Goal: Information Seeking & Learning: Check status

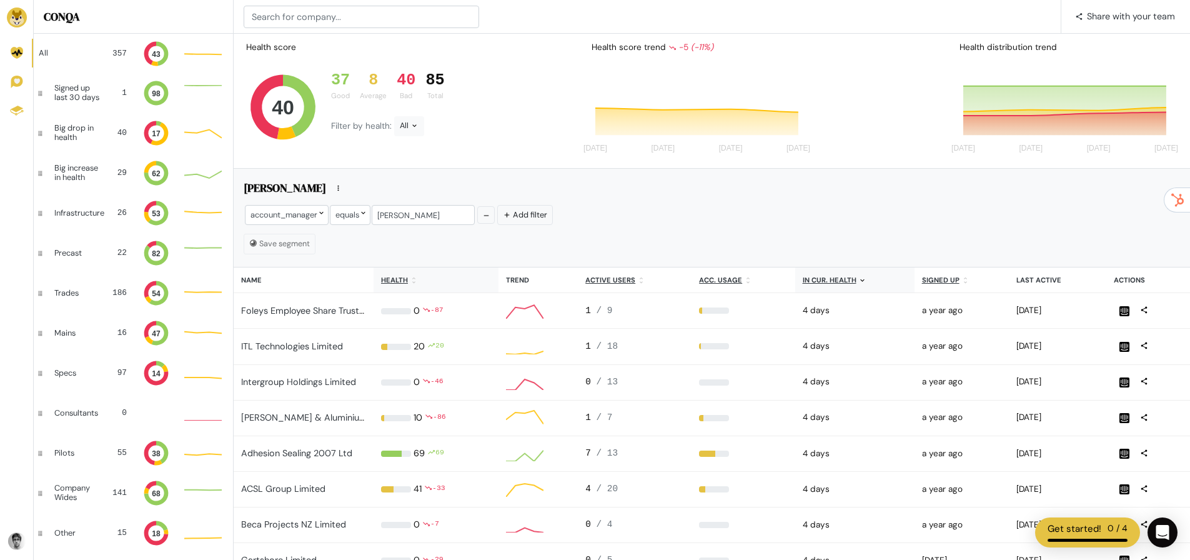
click at [395, 279] on u "Health" at bounding box center [394, 279] width 27 height 9
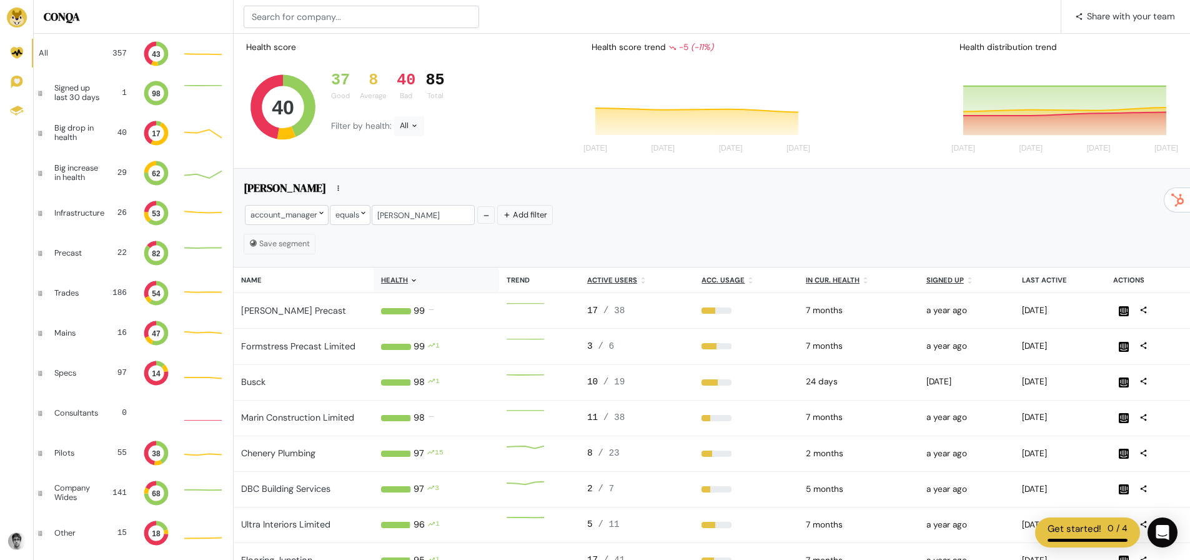
click at [402, 280] on u "Health" at bounding box center [394, 279] width 27 height 9
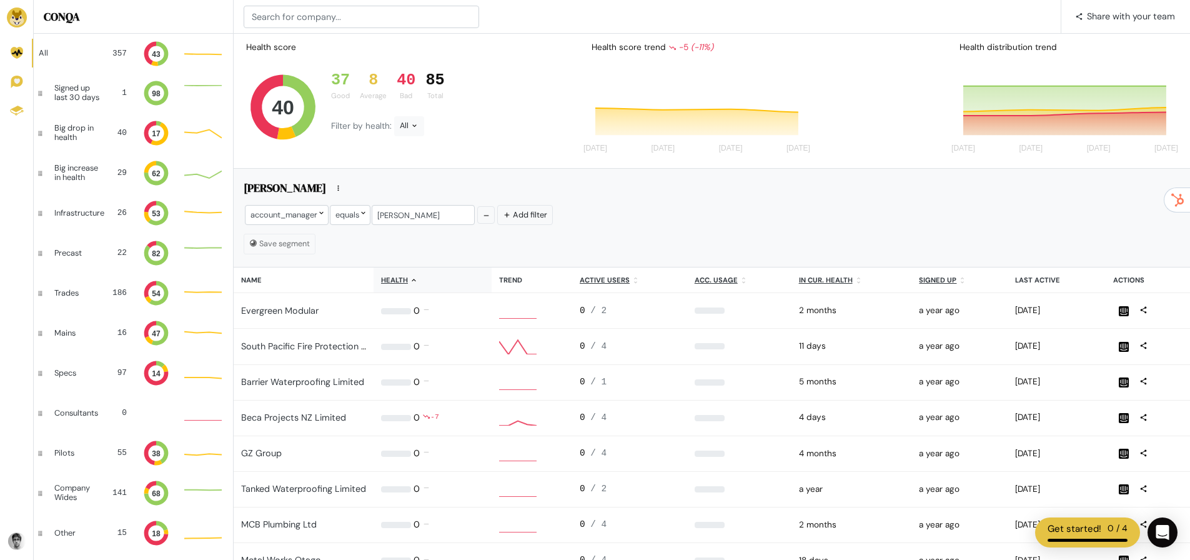
click at [408, 286] on th "Health" at bounding box center [432, 280] width 118 height 26
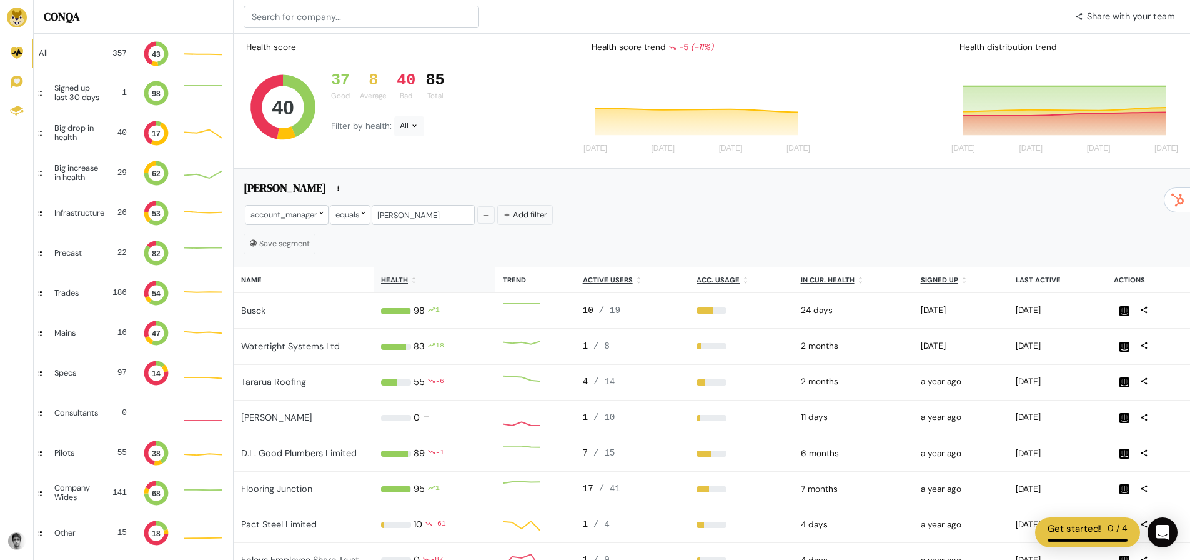
click at [423, 277] on th "Health" at bounding box center [434, 280] width 122 height 26
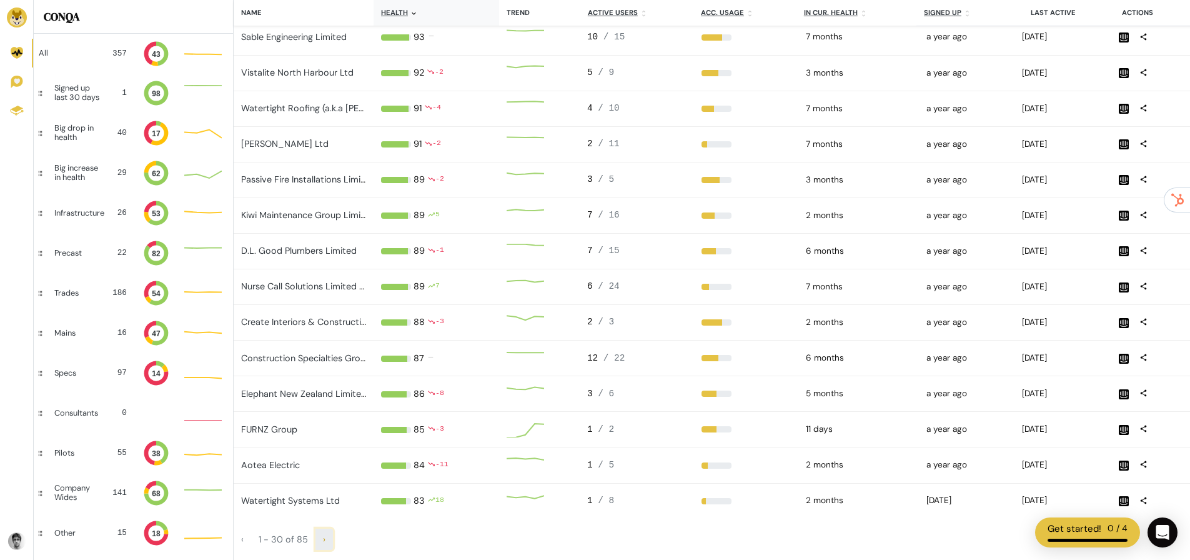
click at [323, 540] on span "›" at bounding box center [324, 538] width 2 height 11
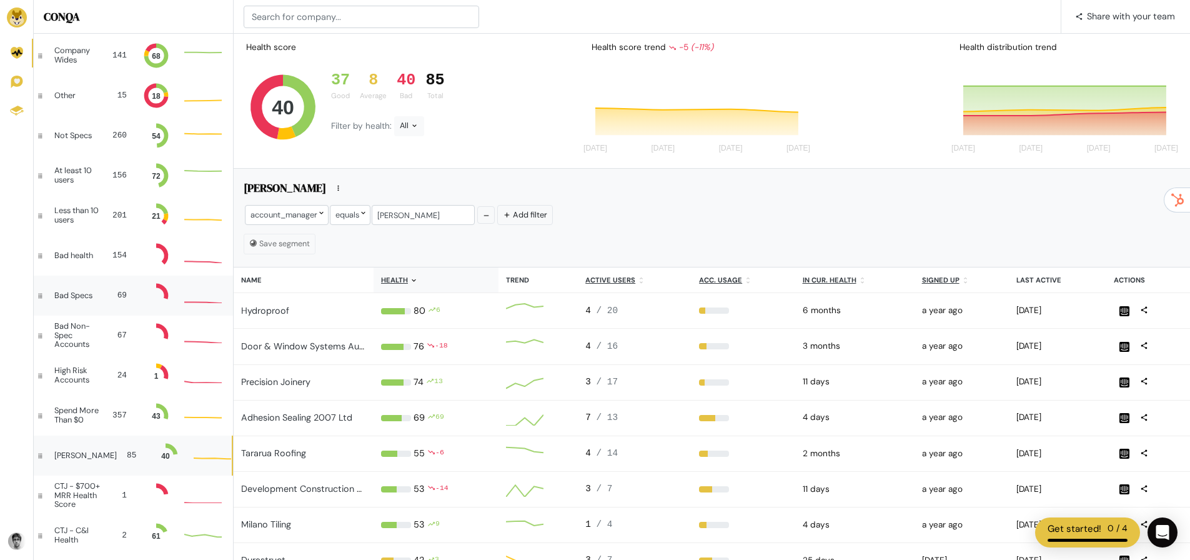
scroll to position [10, 10]
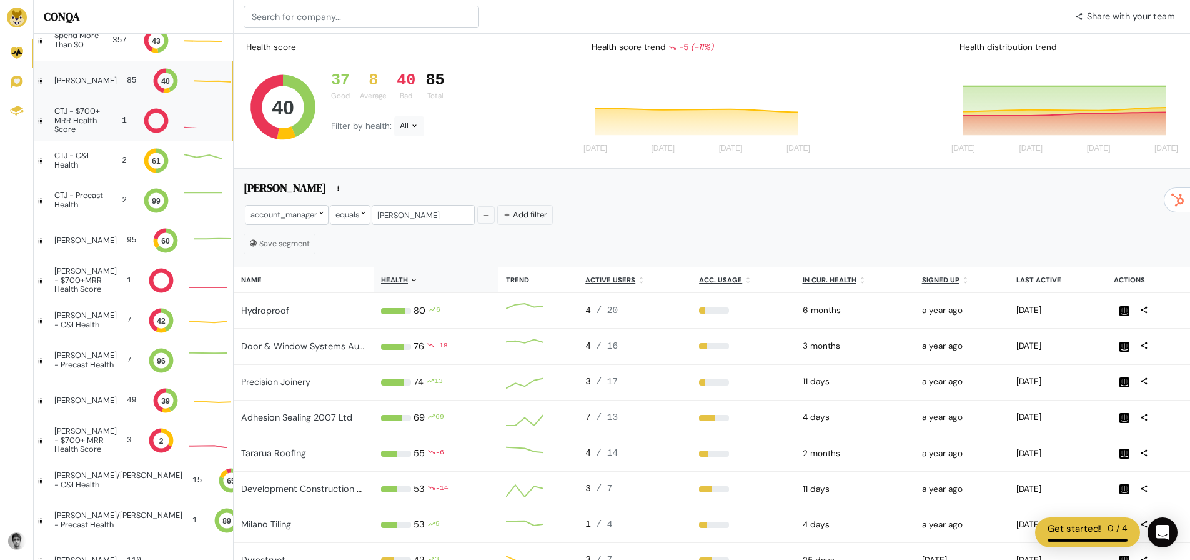
click at [105, 116] on div "CTJ - $700+ MRR Health Score 1" at bounding box center [133, 121] width 198 height 40
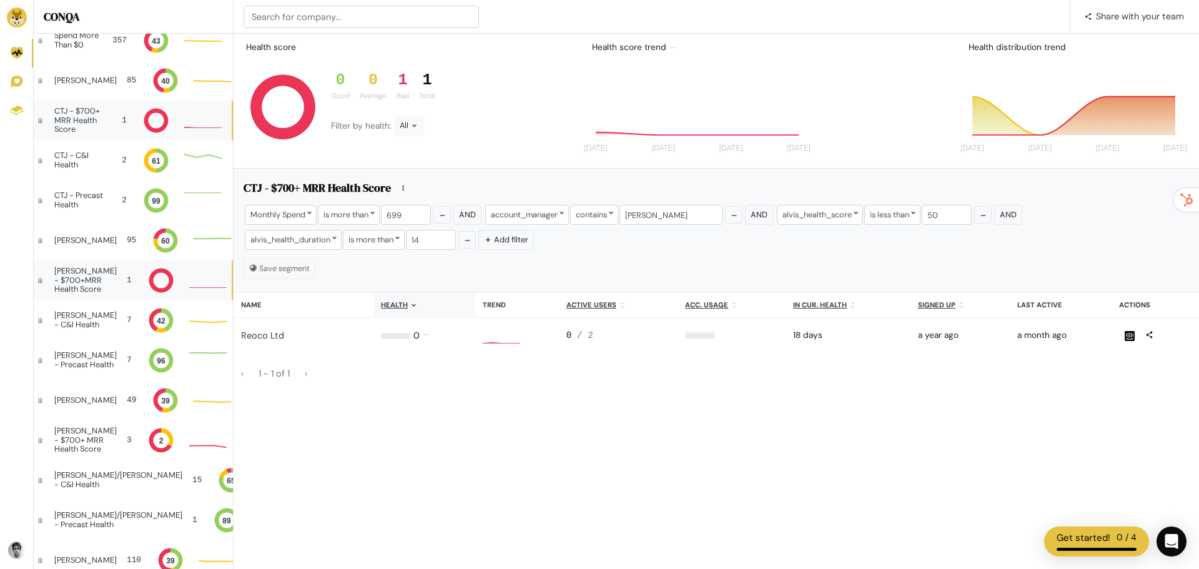
click at [92, 283] on div "Ethan - $700+MRR Health Score" at bounding box center [85, 280] width 62 height 27
click at [94, 119] on div "CTJ - $700+ MRR Health Score" at bounding box center [80, 120] width 53 height 27
click at [102, 432] on div "David - $700+ MRR Health Score 3 2" at bounding box center [133, 440] width 198 height 40
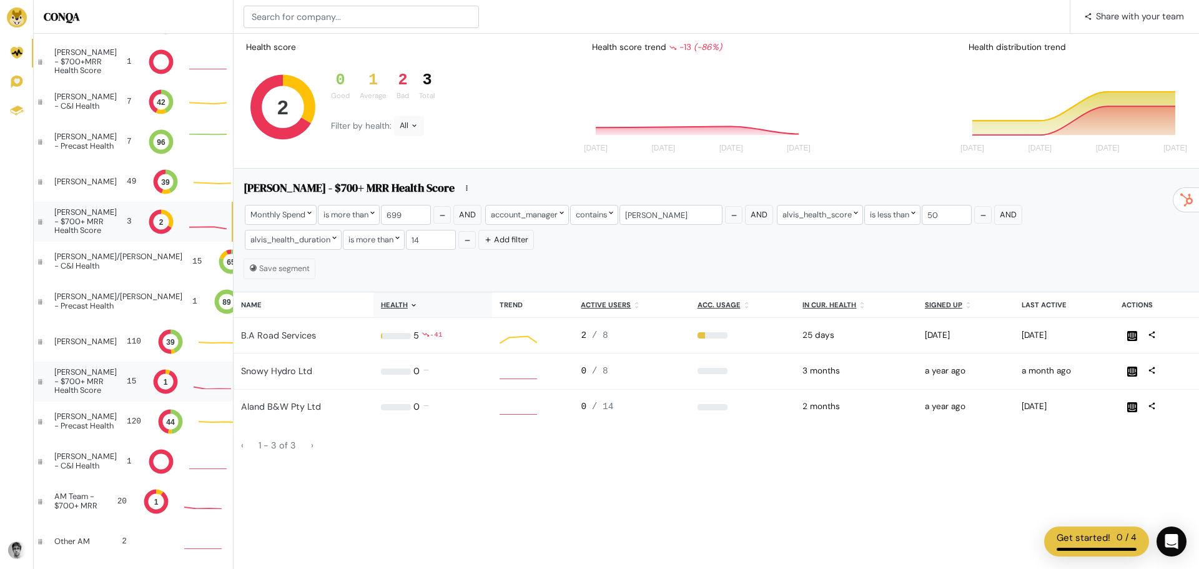
scroll to position [10, 10]
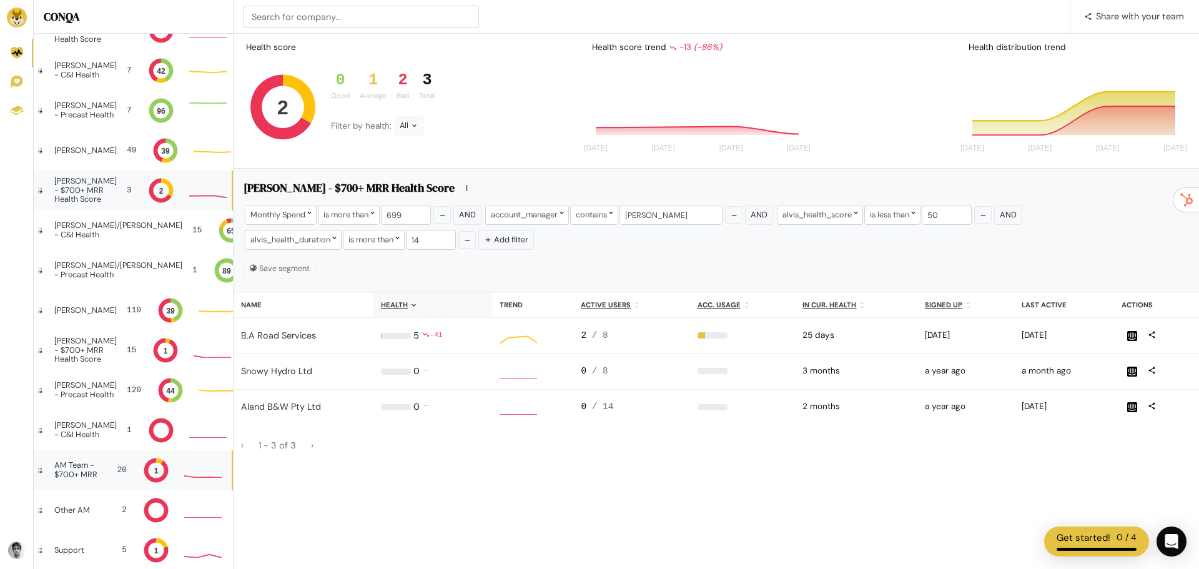
click at [85, 476] on div "AM Team - $700+ MRR" at bounding box center [79, 470] width 51 height 18
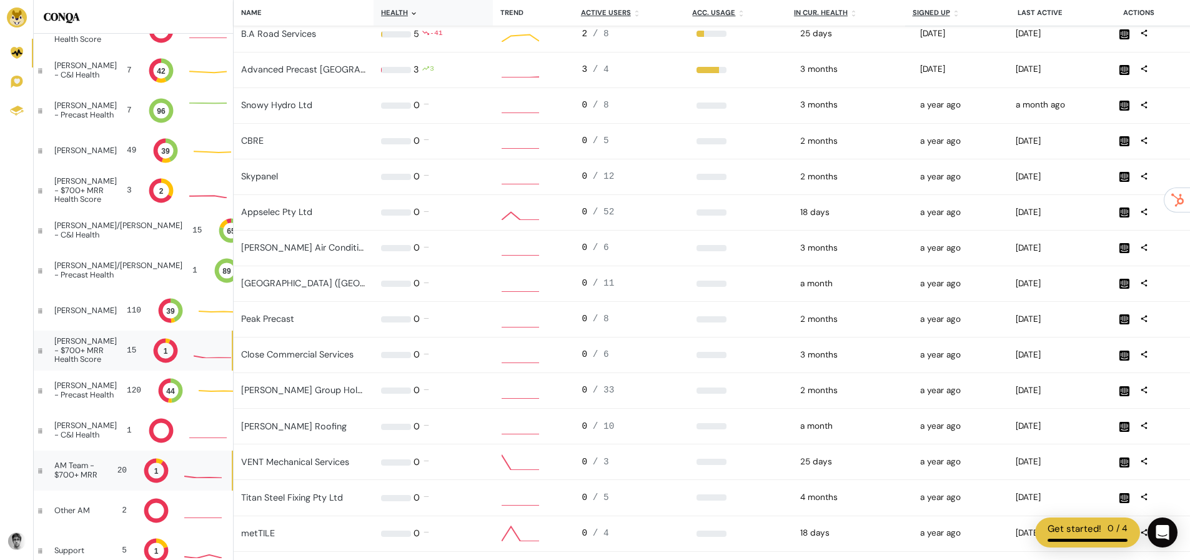
click at [81, 355] on div "Jamie - $700+ MRR Health Score" at bounding box center [85, 350] width 62 height 27
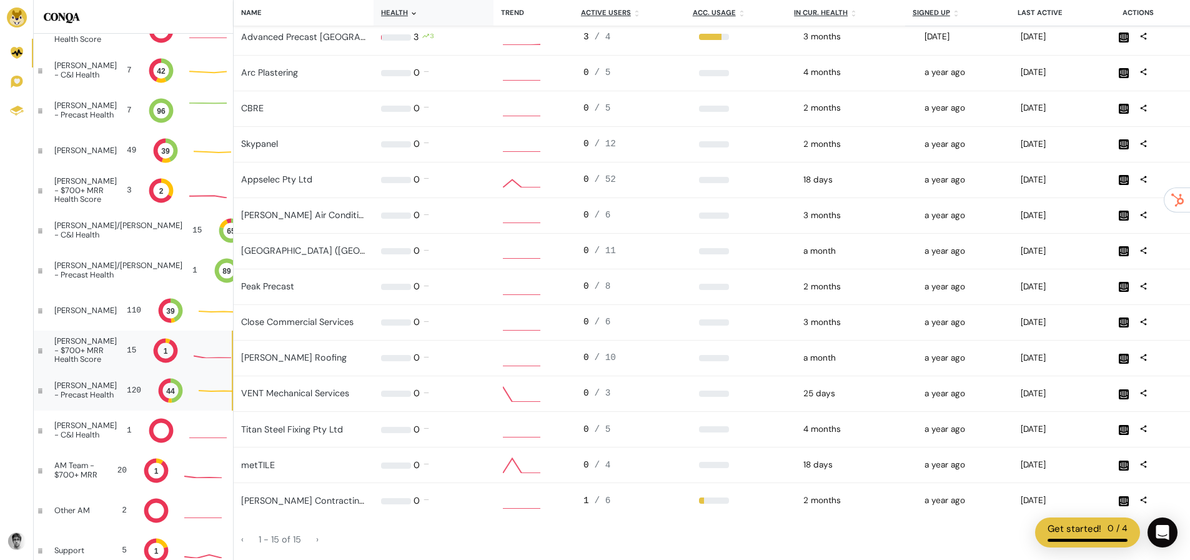
click at [92, 384] on div "Jamie - Precast Health" at bounding box center [85, 390] width 62 height 18
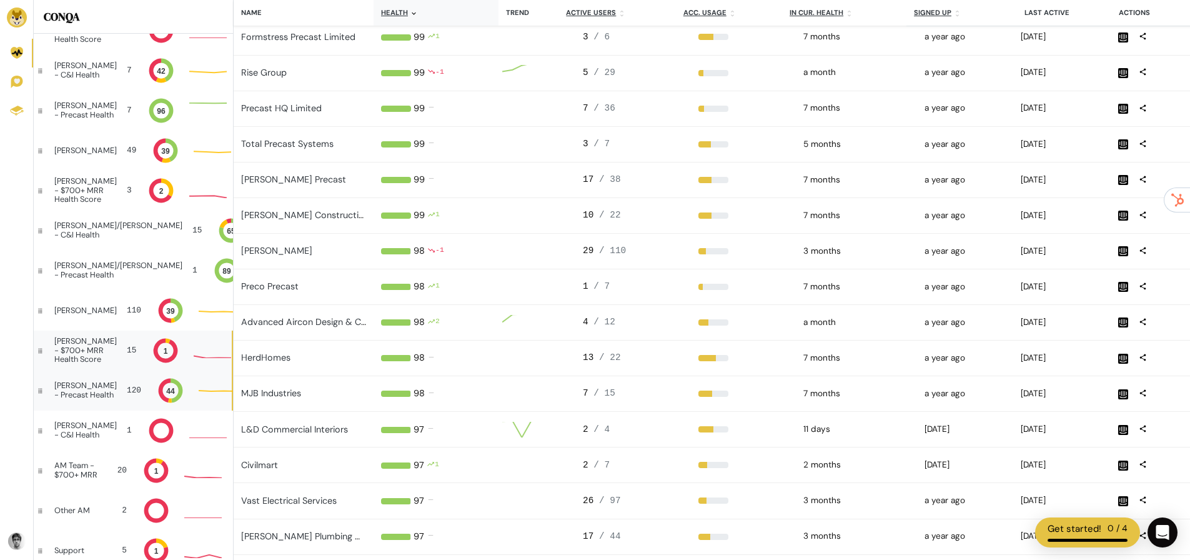
click at [84, 347] on div "Jamie - $700+ MRR Health Score" at bounding box center [85, 350] width 62 height 27
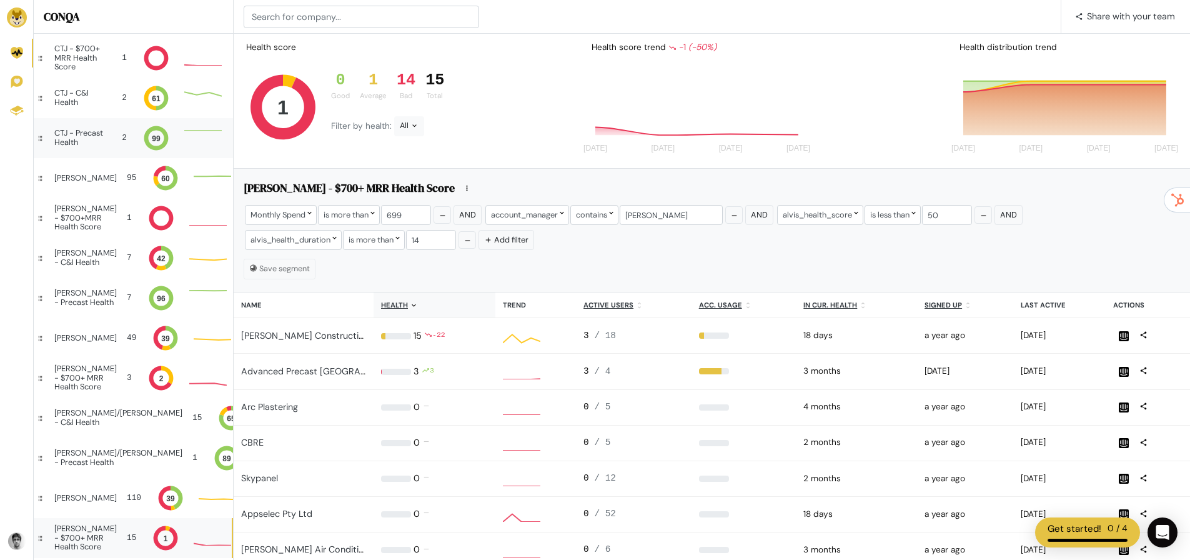
scroll to position [812, 0]
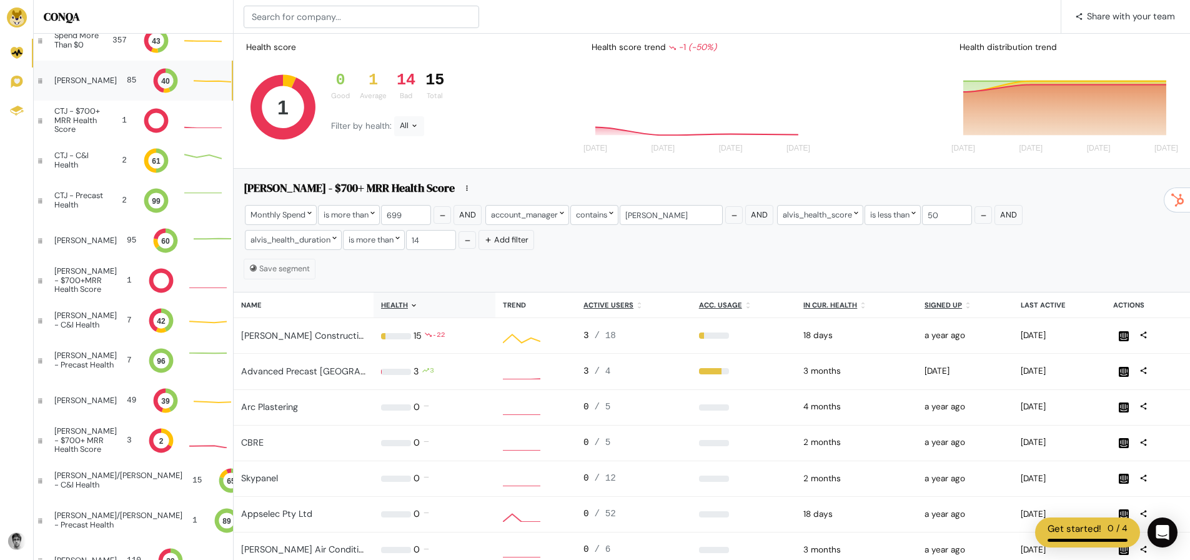
click at [97, 77] on div "Cameron 85 40" at bounding box center [133, 81] width 198 height 40
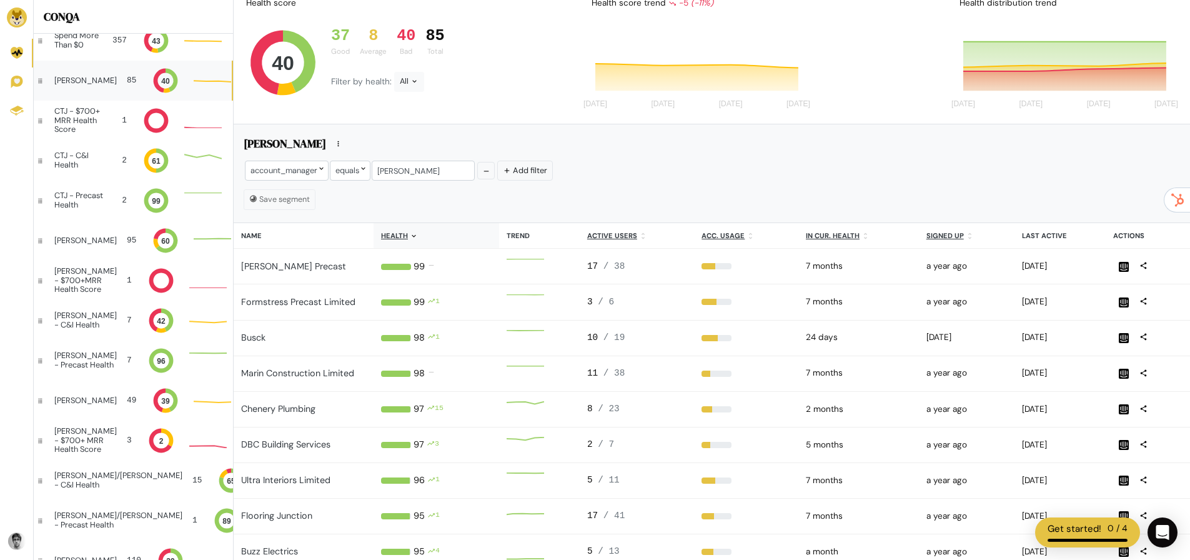
scroll to position [10, 10]
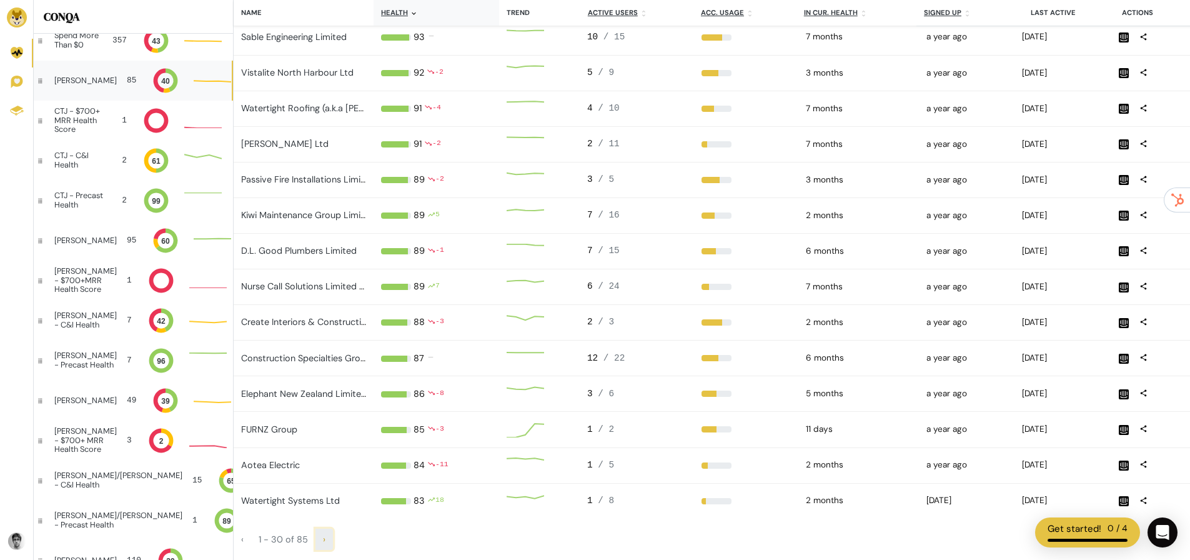
click at [325, 537] on link "›" at bounding box center [323, 538] width 17 height 21
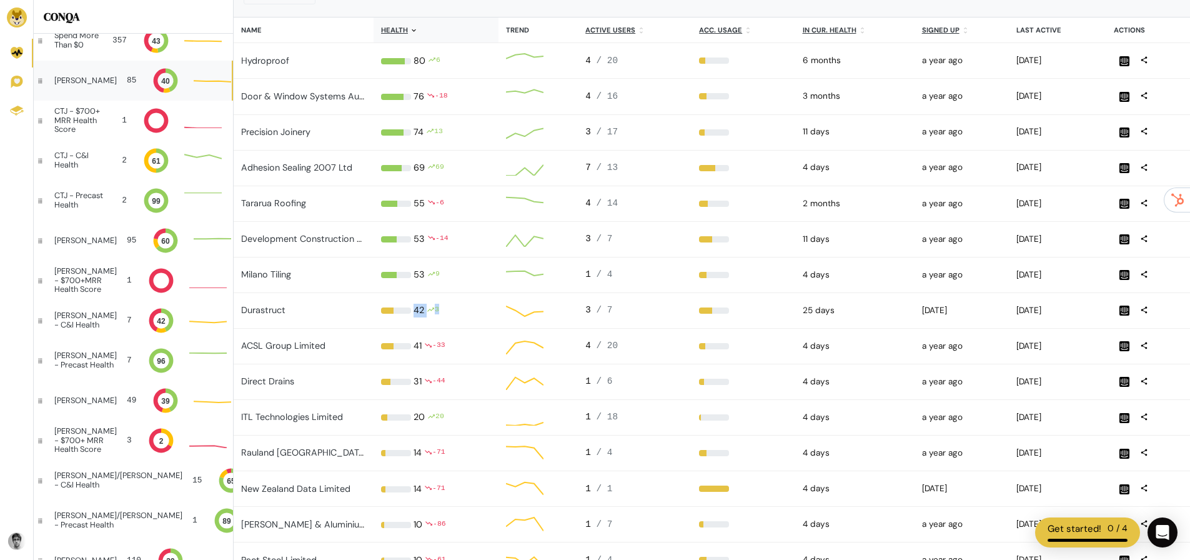
drag, startPoint x: 440, startPoint y: 309, endPoint x: 415, endPoint y: 312, distance: 25.2
click at [415, 312] on div "7.374491209005309 42 % 42 3" at bounding box center [436, 311] width 110 height 14
click at [415, 312] on div "42" at bounding box center [418, 311] width 11 height 14
drag, startPoint x: 415, startPoint y: 312, endPoint x: 433, endPoint y: 313, distance: 18.8
click at [433, 313] on div "7.374491209005309 42 % 42 3" at bounding box center [436, 311] width 110 height 14
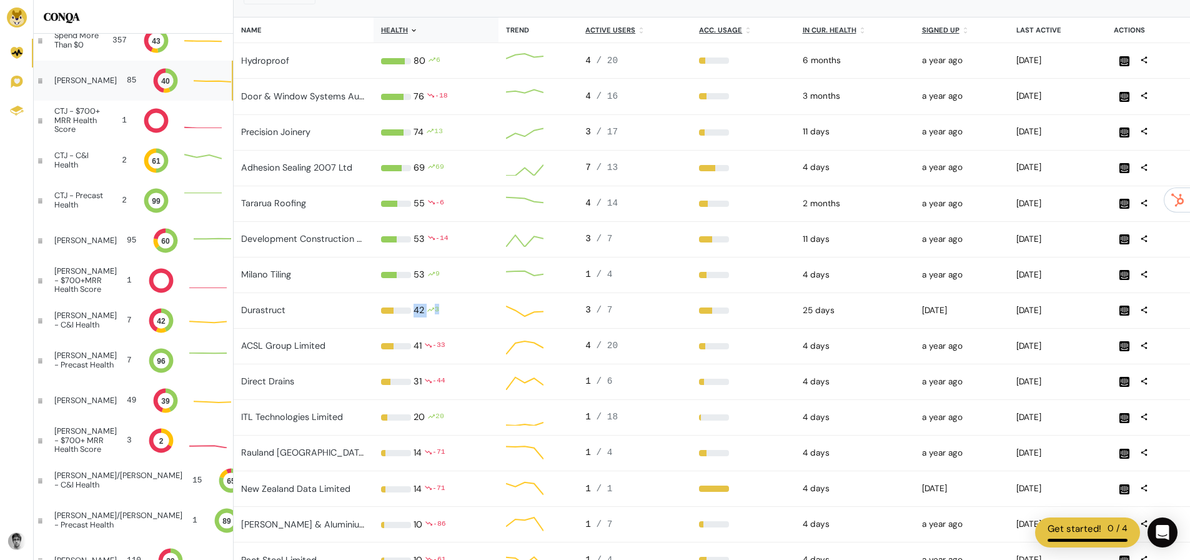
click at [438, 315] on div "3" at bounding box center [437, 311] width 4 height 14
drag, startPoint x: 414, startPoint y: 345, endPoint x: 447, endPoint y: 346, distance: 32.5
click at [447, 346] on div "7.1855531408047755 41 % 41 -33" at bounding box center [436, 346] width 110 height 14
drag, startPoint x: 416, startPoint y: 312, endPoint x: 443, endPoint y: 311, distance: 27.5
click at [443, 311] on div "7.374491209005309 42 % 42 3" at bounding box center [436, 311] width 110 height 14
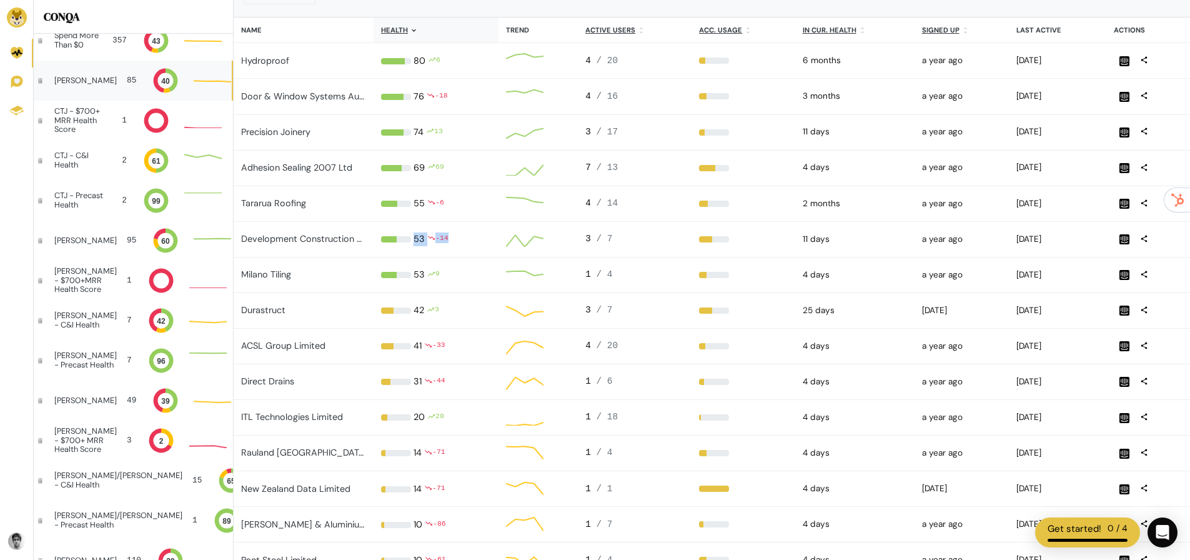
drag, startPoint x: 413, startPoint y: 237, endPoint x: 450, endPoint y: 237, distance: 36.2
click at [450, 237] on div "10.119980294784144 53 % 53 -14" at bounding box center [436, 239] width 110 height 14
drag, startPoint x: 414, startPoint y: 202, endPoint x: 444, endPoint y: 204, distance: 30.1
click at [444, 204] on div "10.502549745924627 55 % 55 -6" at bounding box center [436, 204] width 110 height 14
drag, startPoint x: 415, startPoint y: 166, endPoint x: 447, endPoint y: 168, distance: 31.9
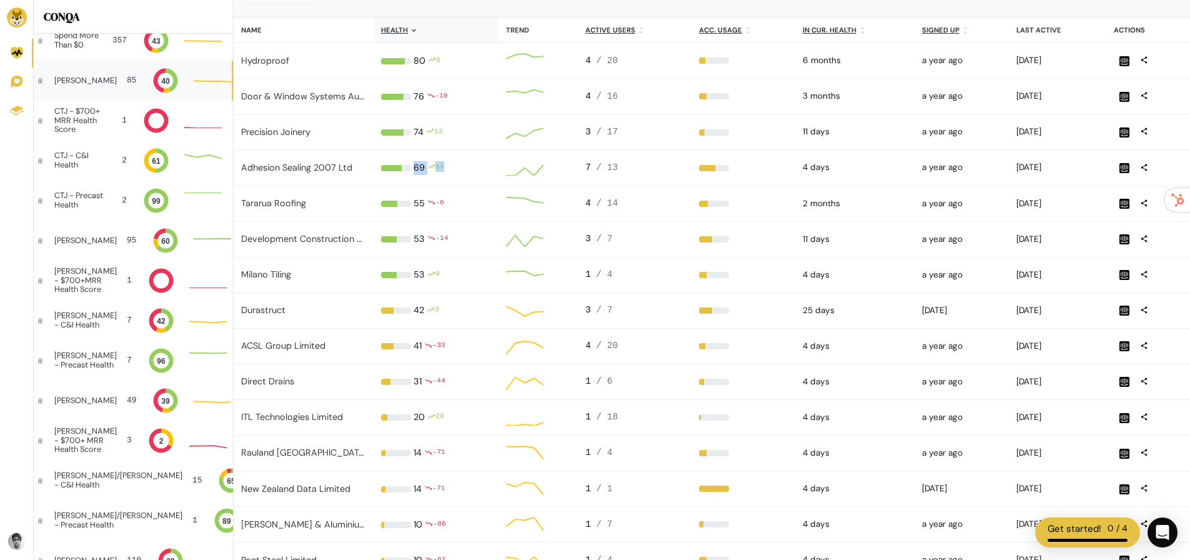
click at [447, 168] on div "16.651161199316665 69 % 69 69" at bounding box center [436, 168] width 110 height 14
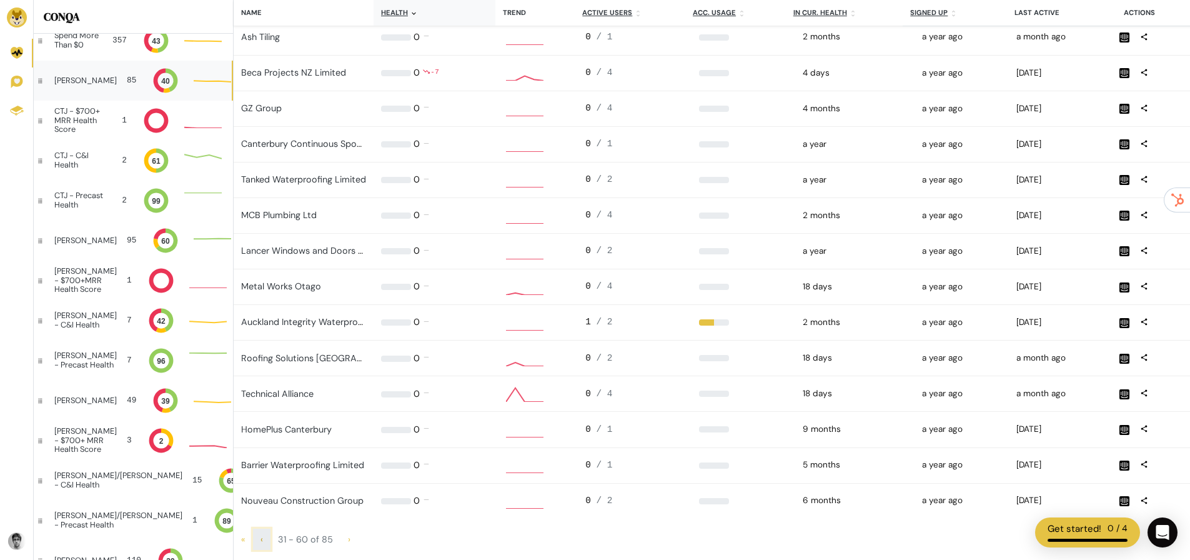
click at [261, 536] on span "‹" at bounding box center [261, 538] width 2 height 11
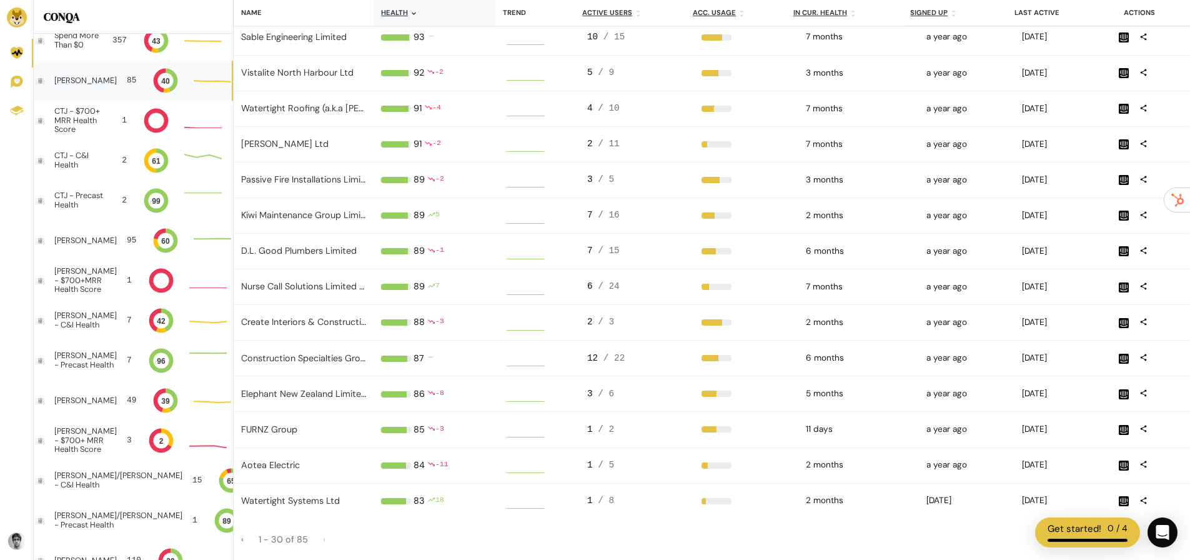
scroll to position [10, 10]
click at [323, 540] on span "›" at bounding box center [324, 538] width 2 height 11
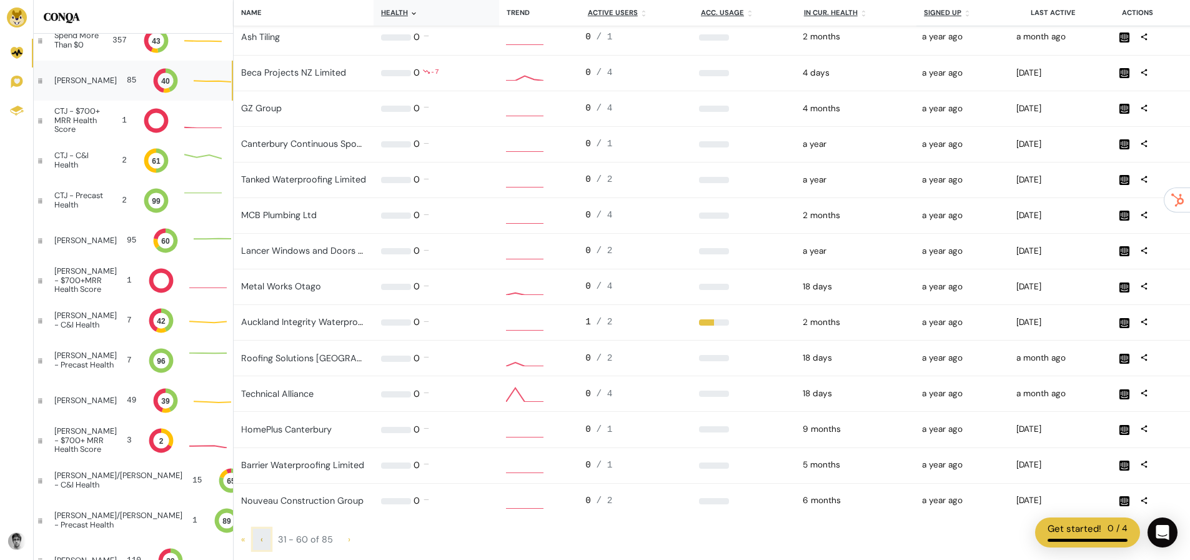
click at [262, 537] on span "‹" at bounding box center [261, 538] width 2 height 11
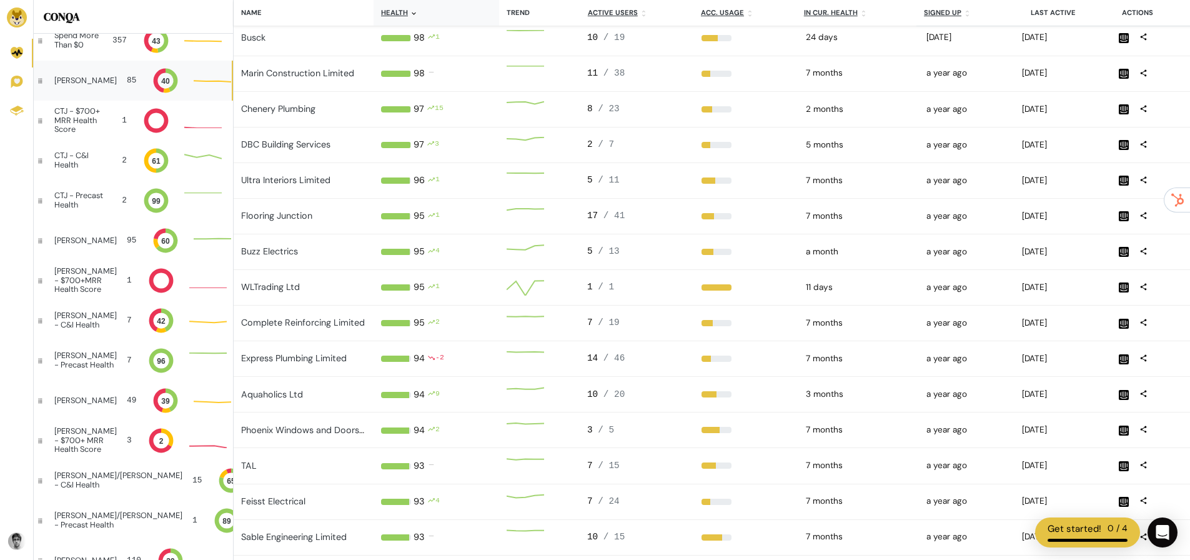
scroll to position [94, 0]
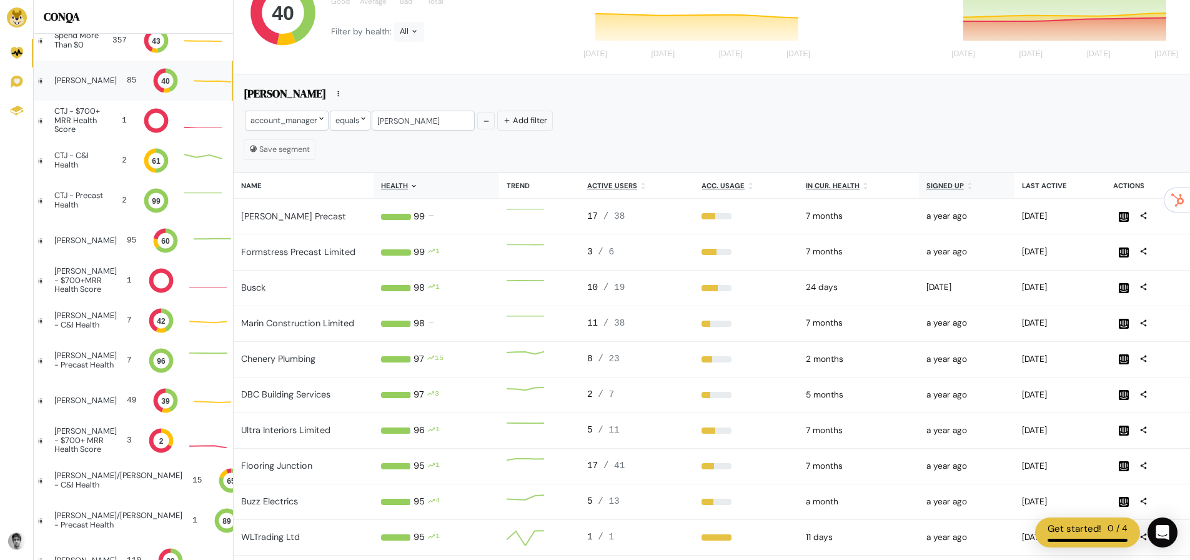
click at [950, 181] on u "Signed up" at bounding box center [944, 185] width 37 height 9
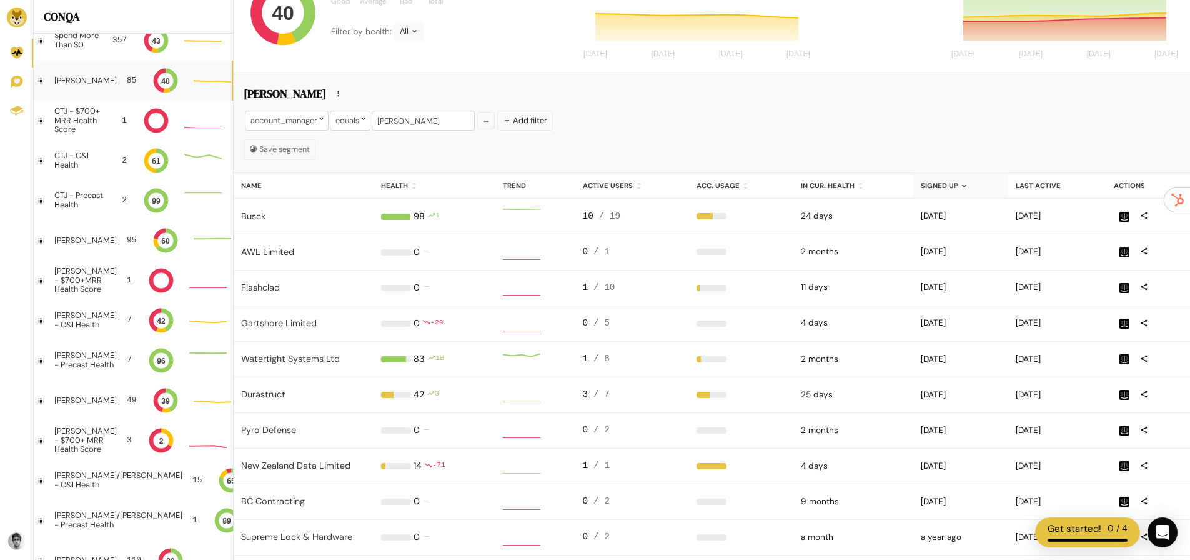
scroll to position [10, 10]
click at [935, 192] on th "Signed up" at bounding box center [960, 186] width 95 height 26
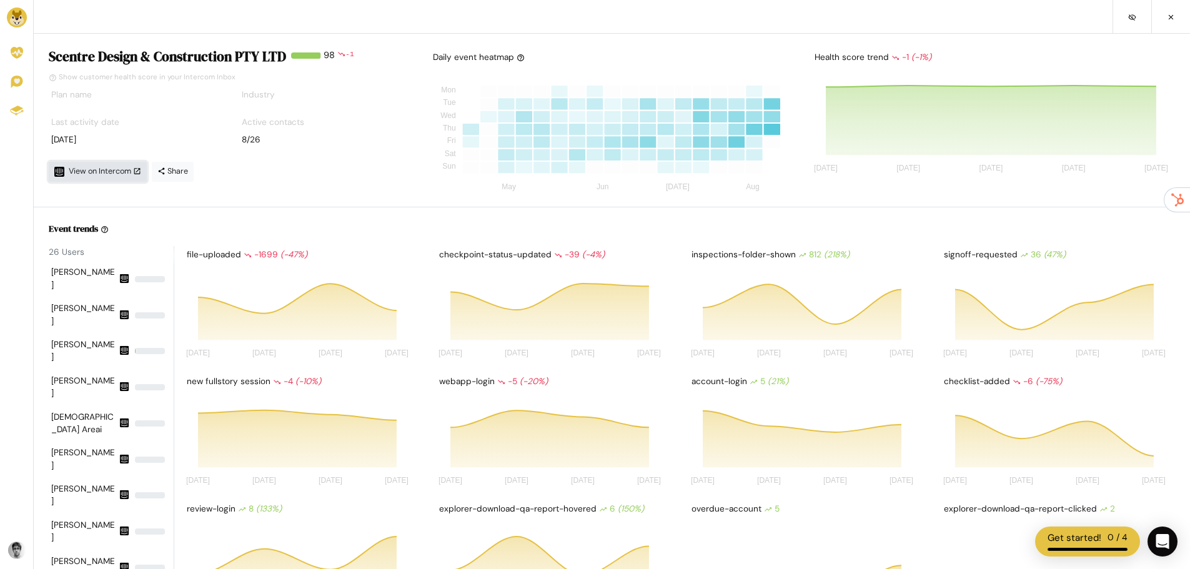
click at [100, 170] on span "View on Intercom" at bounding box center [105, 171] width 72 height 10
click at [28, 23] on link at bounding box center [16, 17] width 33 height 34
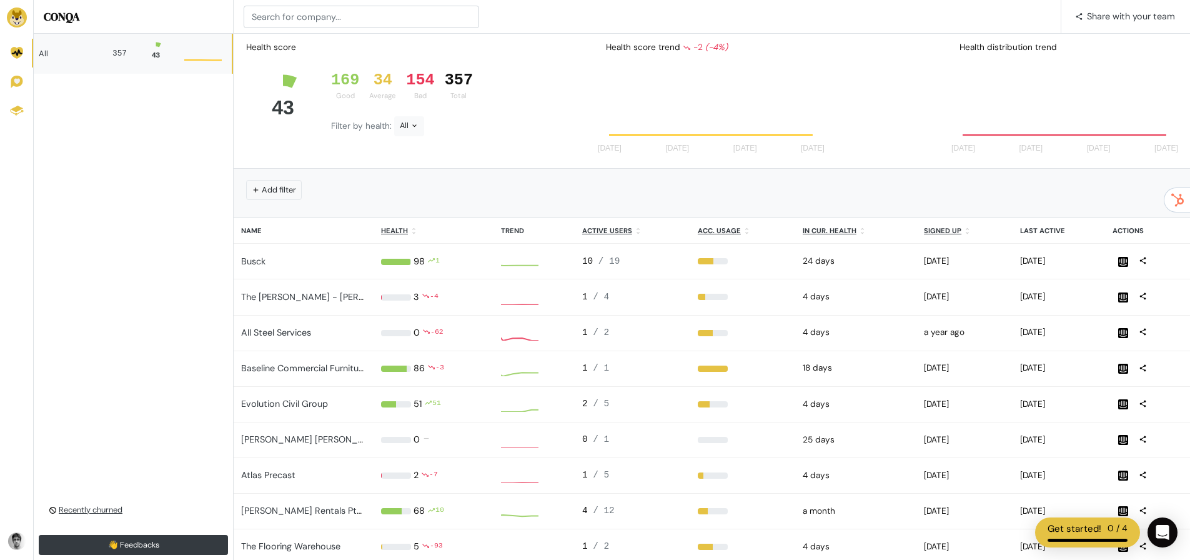
scroll to position [100, 226]
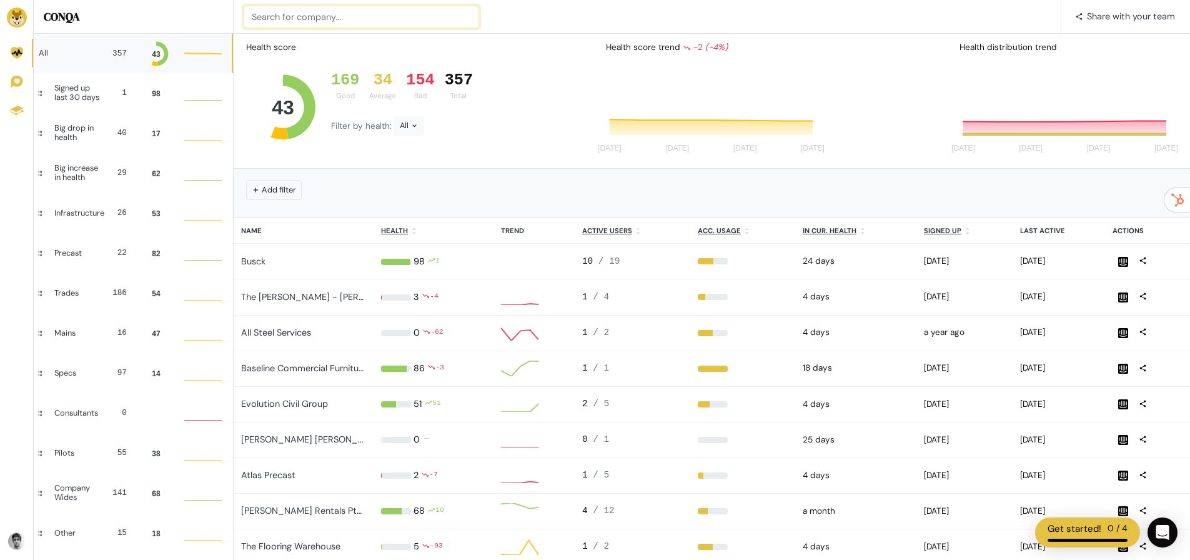
click at [305, 24] on input at bounding box center [361, 17] width 235 height 22
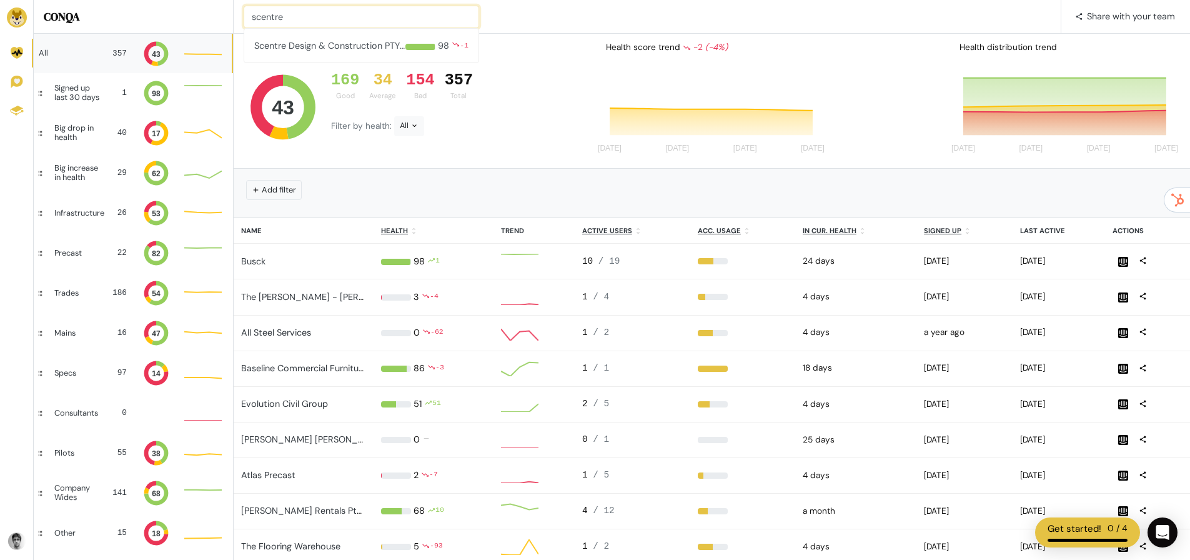
click at [272, 13] on input "scentre" at bounding box center [361, 17] width 235 height 22
type input "vic"
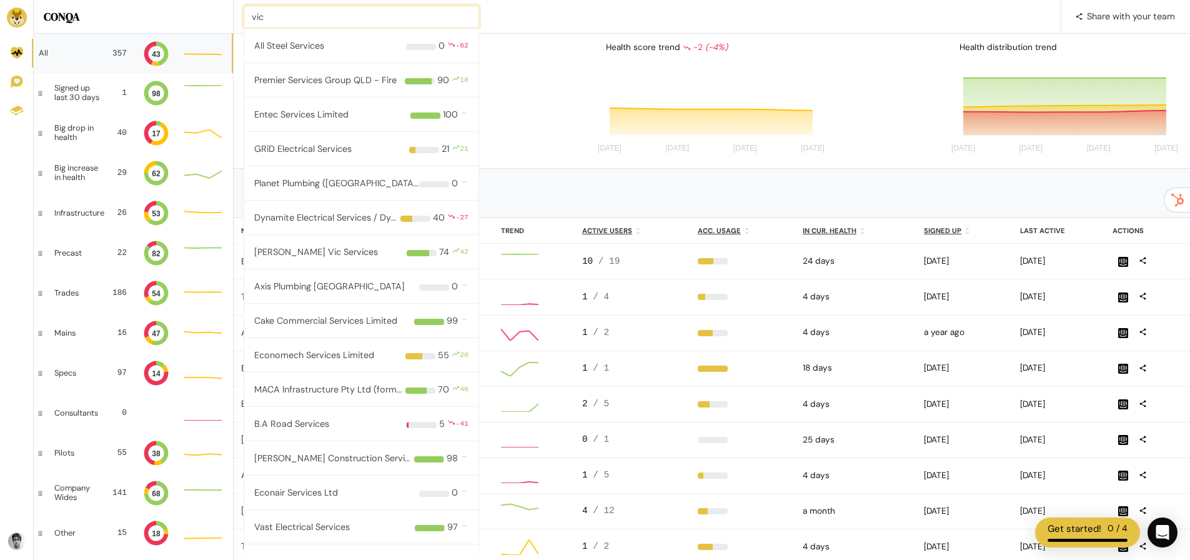
click at [284, 17] on input "vic" at bounding box center [361, 17] width 235 height 22
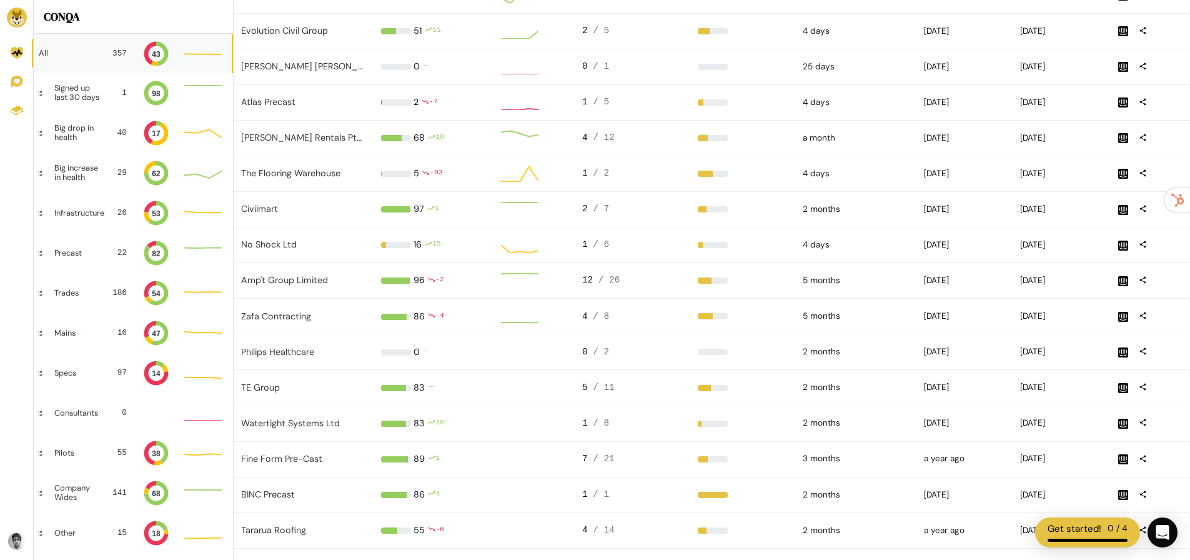
scroll to position [10, 10]
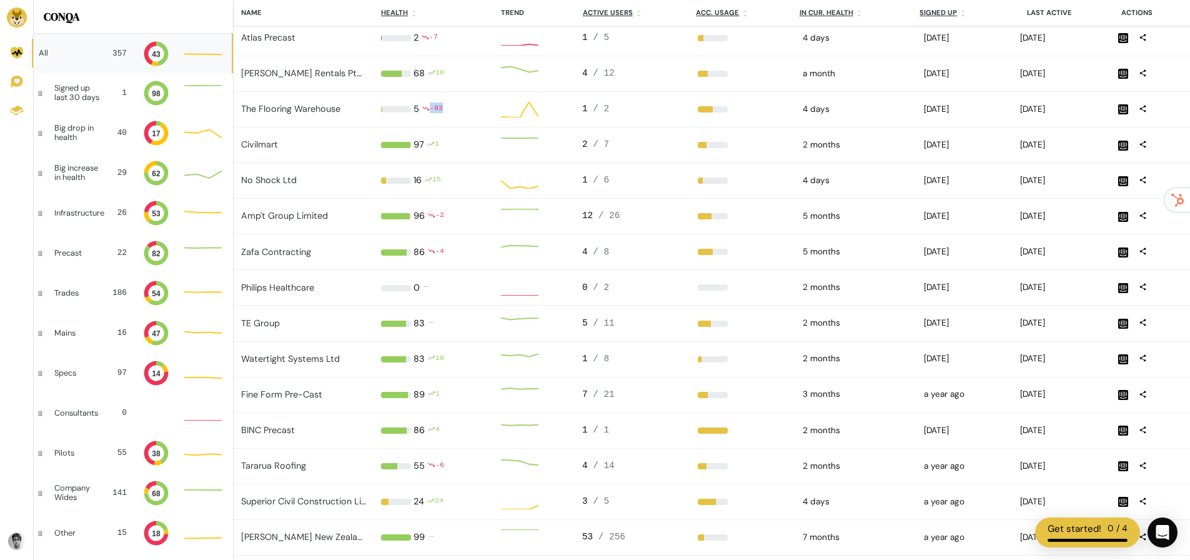
drag, startPoint x: 440, startPoint y: 109, endPoint x: 422, endPoint y: 107, distance: 18.8
click at [422, 107] on small "-93" at bounding box center [432, 109] width 21 height 14
click at [439, 109] on div "-93" at bounding box center [436, 109] width 13 height 14
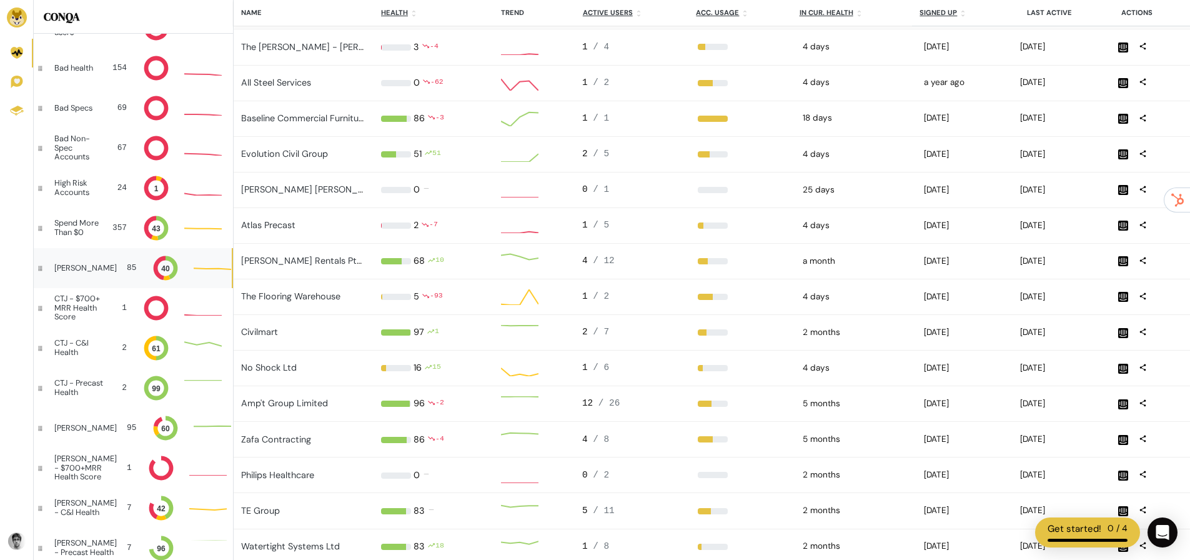
click at [92, 269] on div "Cameron 85 40" at bounding box center [133, 268] width 198 height 40
